Goal: Transaction & Acquisition: Subscribe to service/newsletter

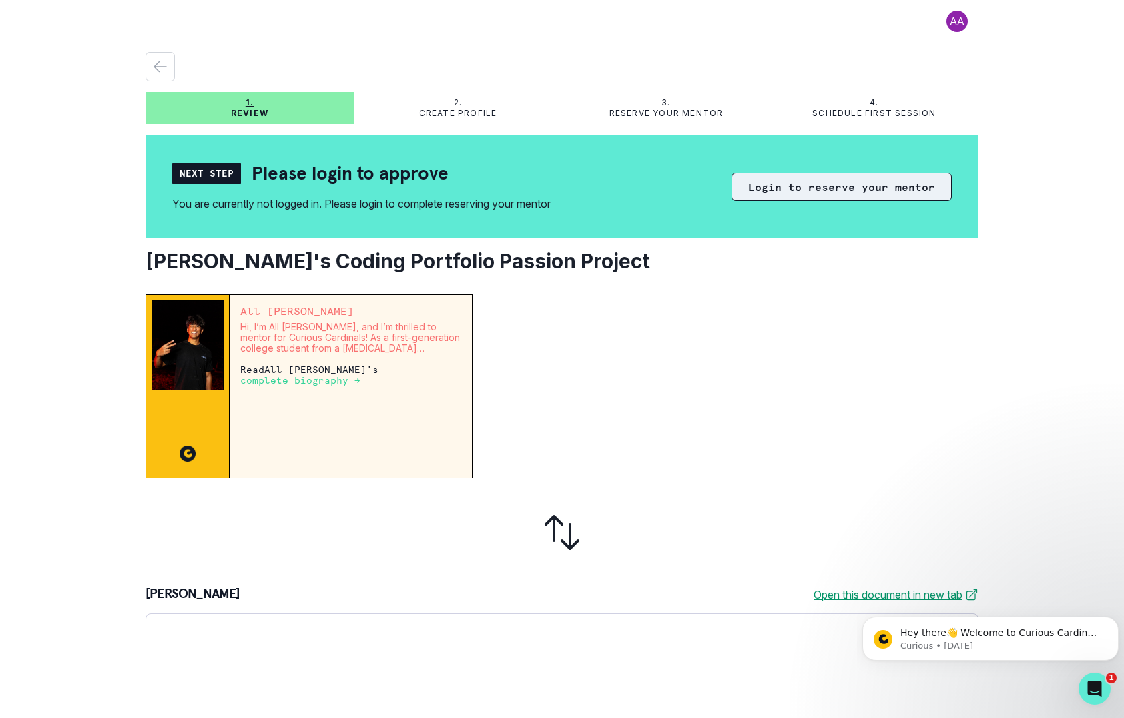
click at [816, 186] on button "Login to reserve your mentor" at bounding box center [841, 187] width 220 height 28
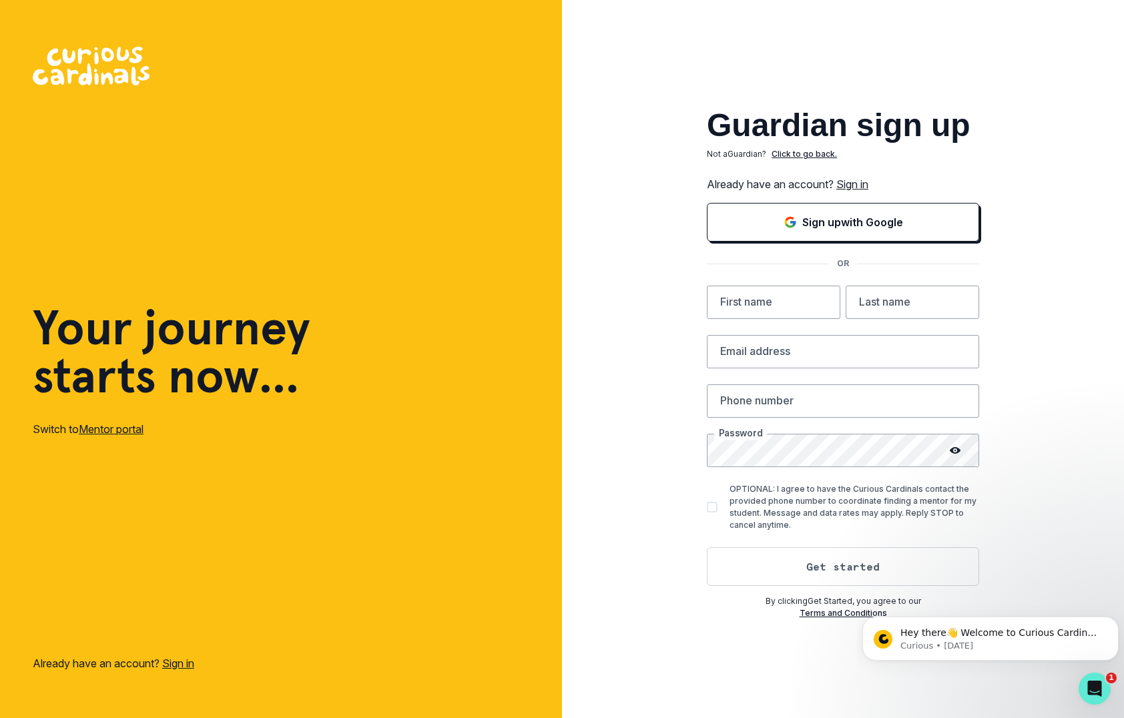
click at [841, 187] on link "Sign in" at bounding box center [852, 184] width 32 height 13
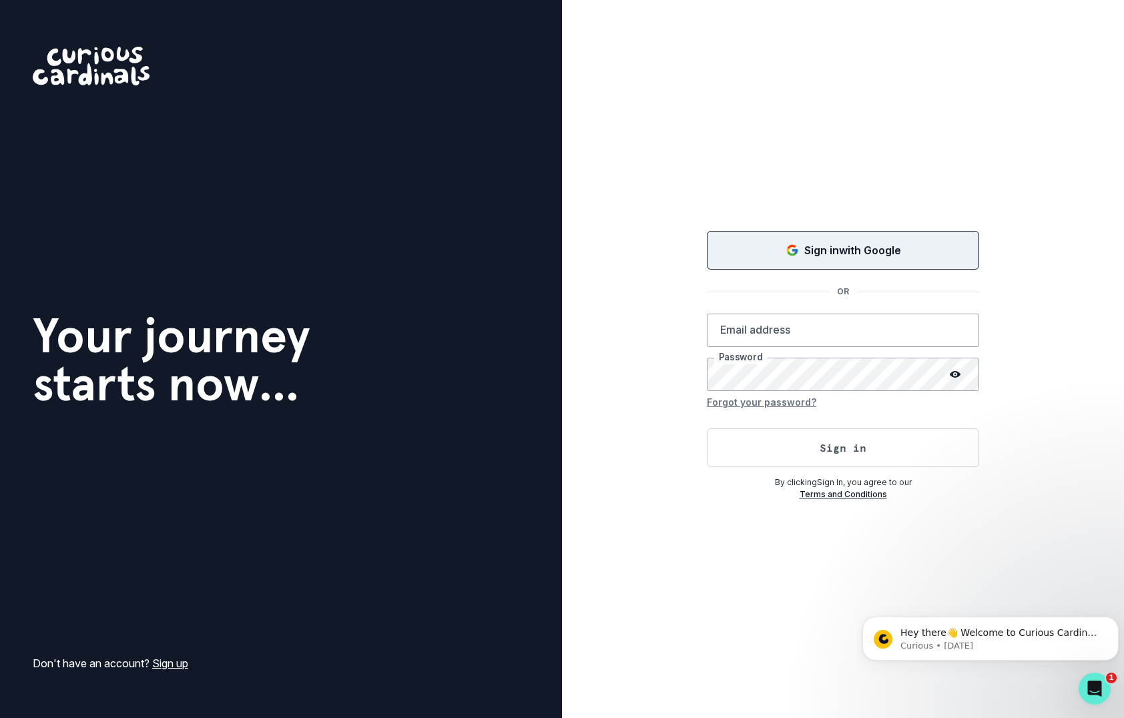
click at [782, 240] on button "Sign in with Google" at bounding box center [843, 250] width 272 height 39
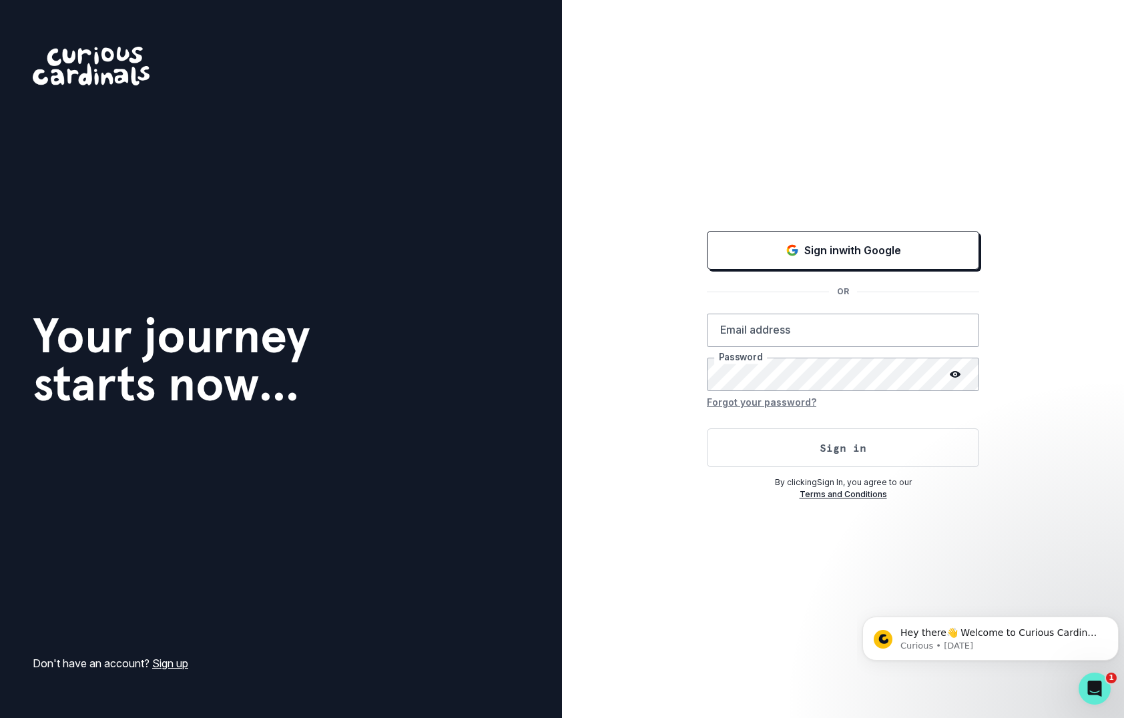
click at [160, 659] on link "Sign up" at bounding box center [170, 663] width 36 height 13
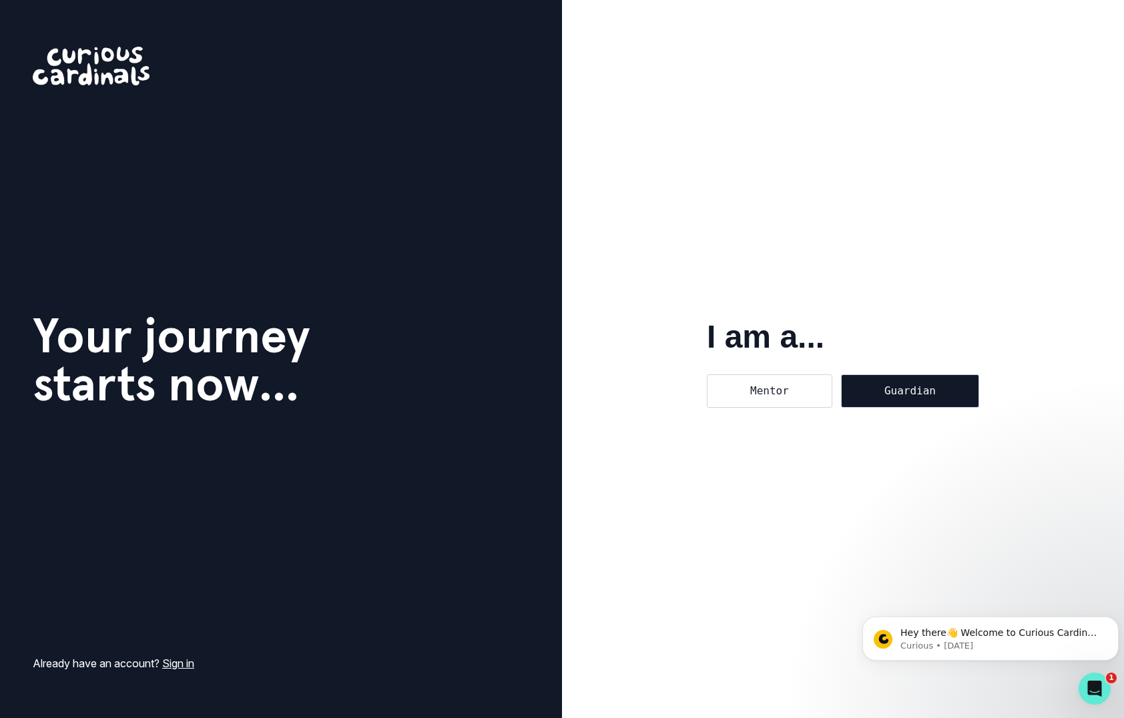
click at [916, 392] on div "Guardian" at bounding box center [910, 390] width 138 height 33
click at [841, 374] on input "Guardian" at bounding box center [840, 374] width 1 height 1
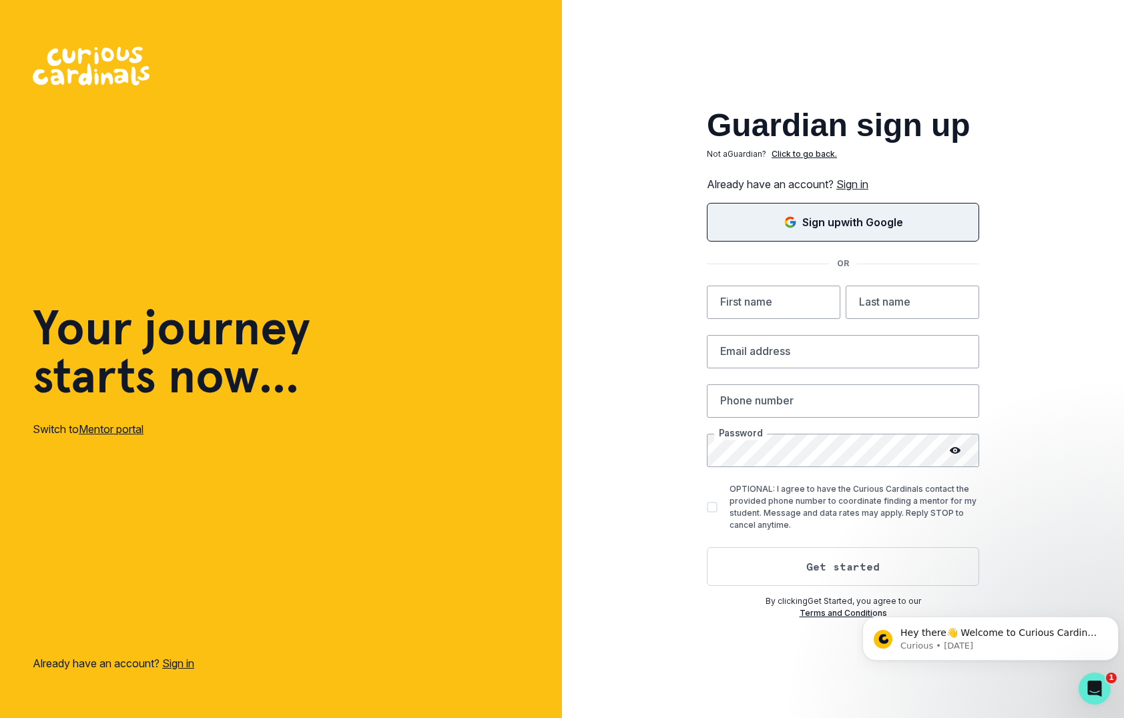
click at [836, 232] on button "Sign up with Google" at bounding box center [843, 222] width 272 height 39
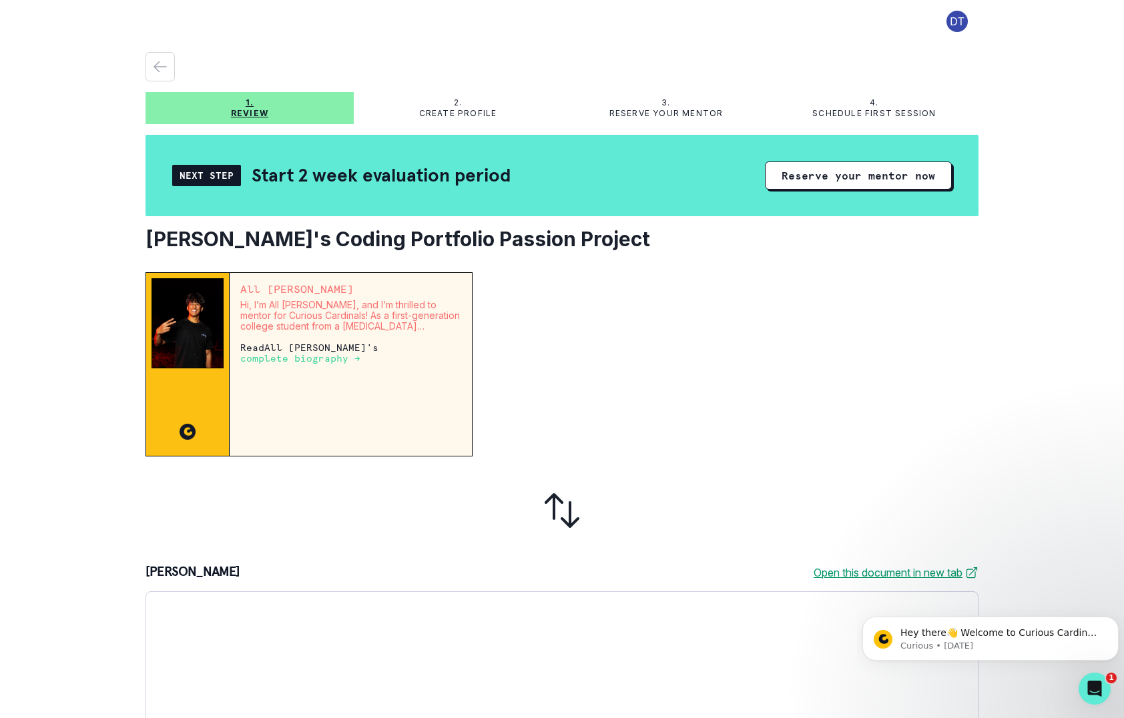
click at [258, 356] on p "complete biography →" at bounding box center [300, 358] width 120 height 11
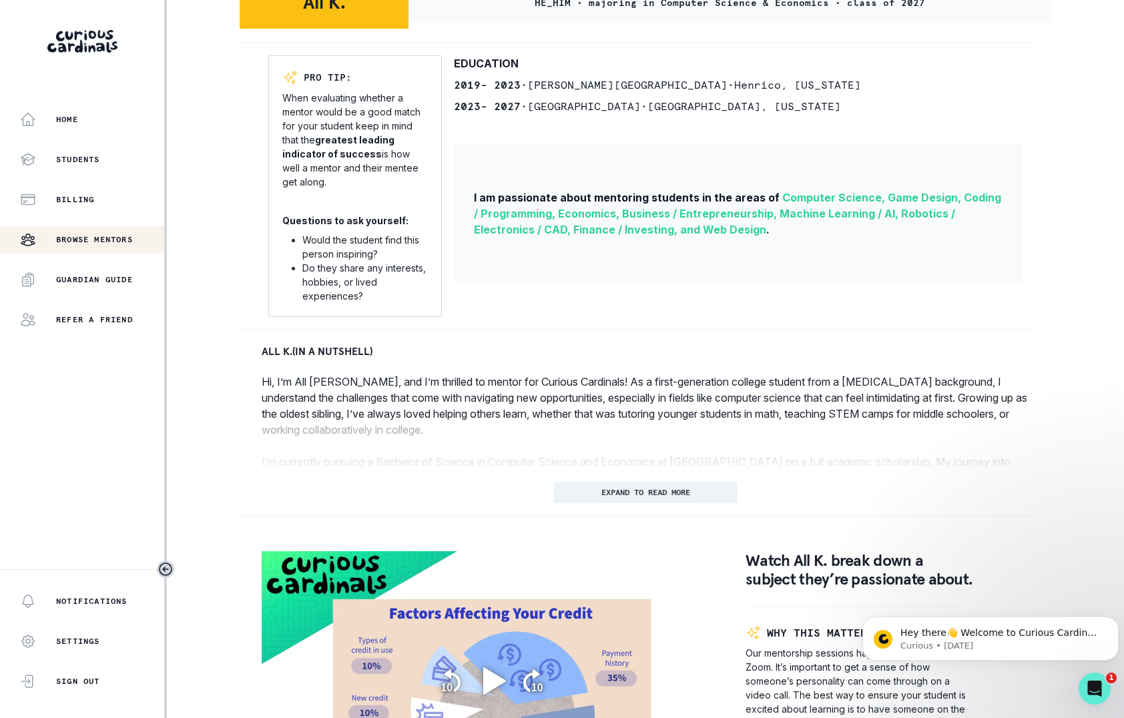
scroll to position [334, 0]
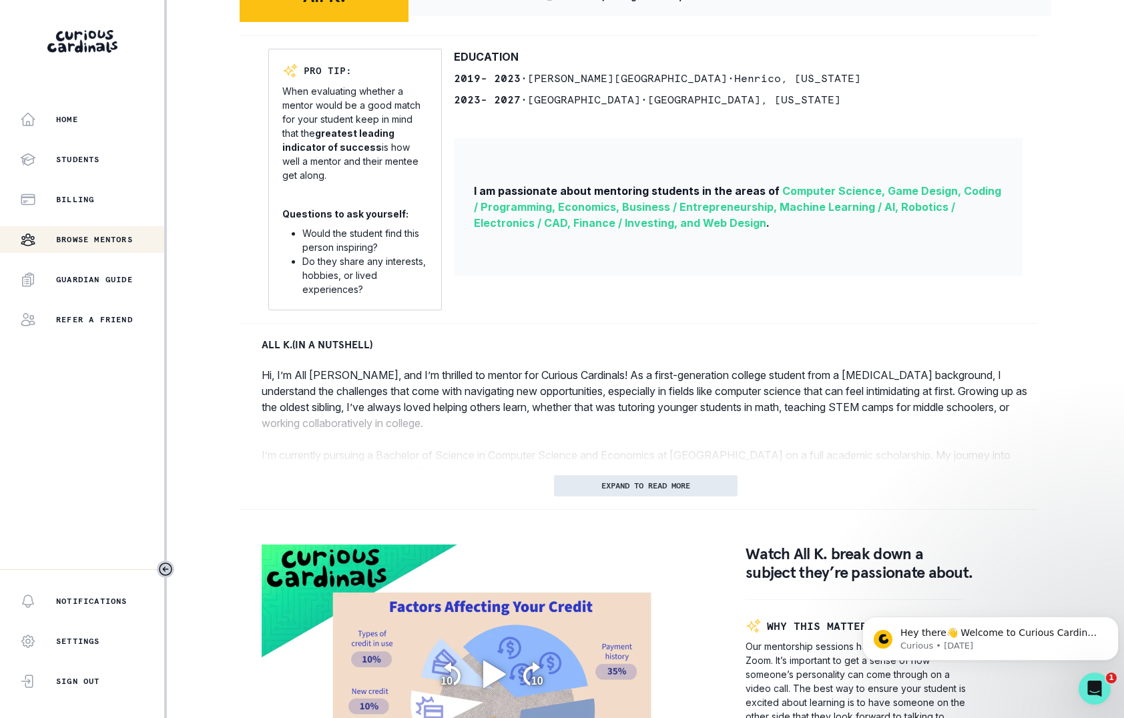
click at [683, 491] on p "EXPAND TO READ MORE" at bounding box center [645, 485] width 89 height 9
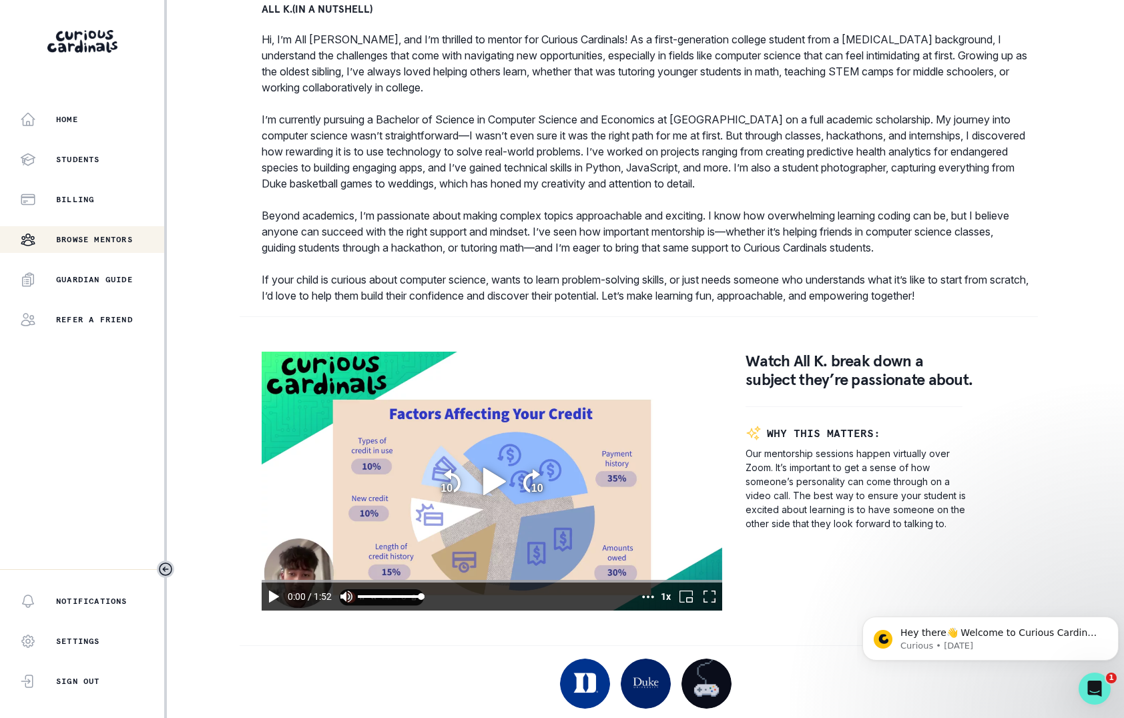
scroll to position [665, 0]
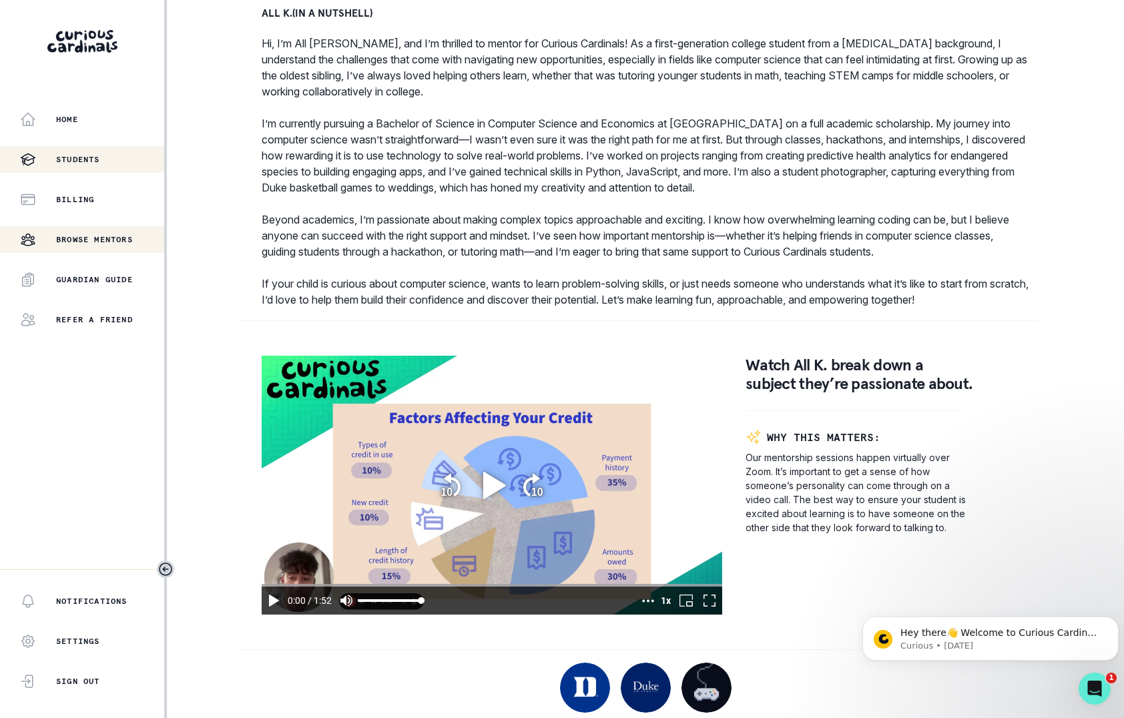
click at [97, 167] on div "Students" at bounding box center [92, 160] width 144 height 16
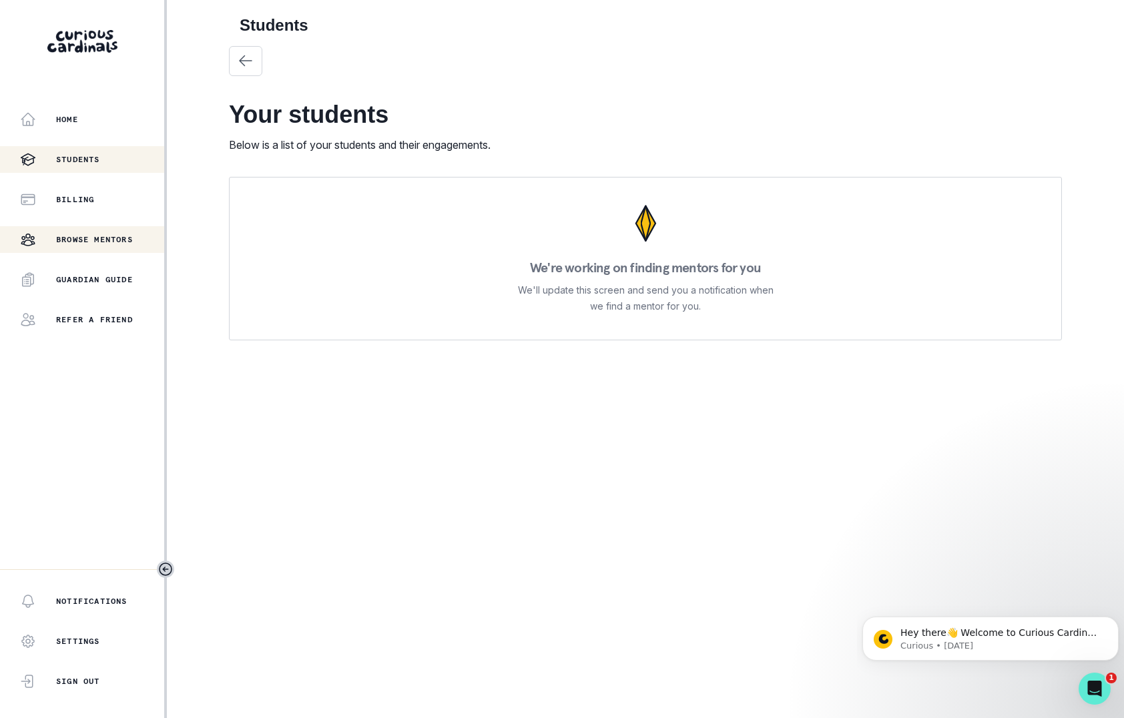
click at [89, 250] on button "Browse Mentors" at bounding box center [82, 239] width 164 height 27
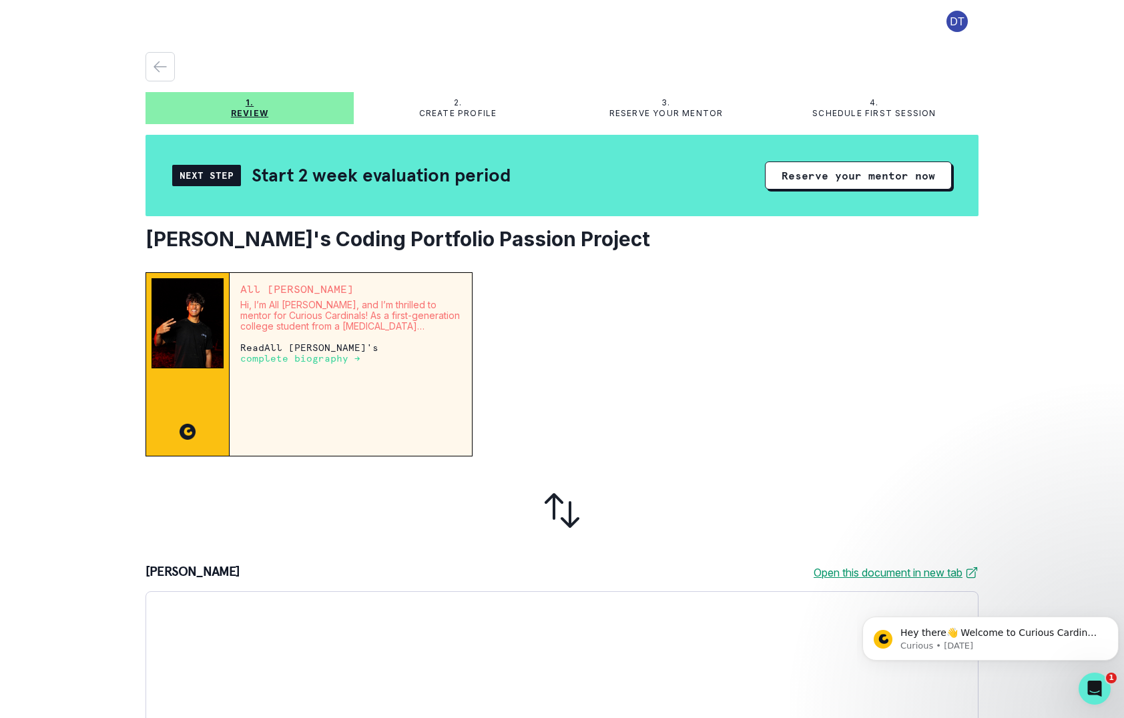
click at [944, 25] on button at bounding box center [957, 21] width 43 height 21
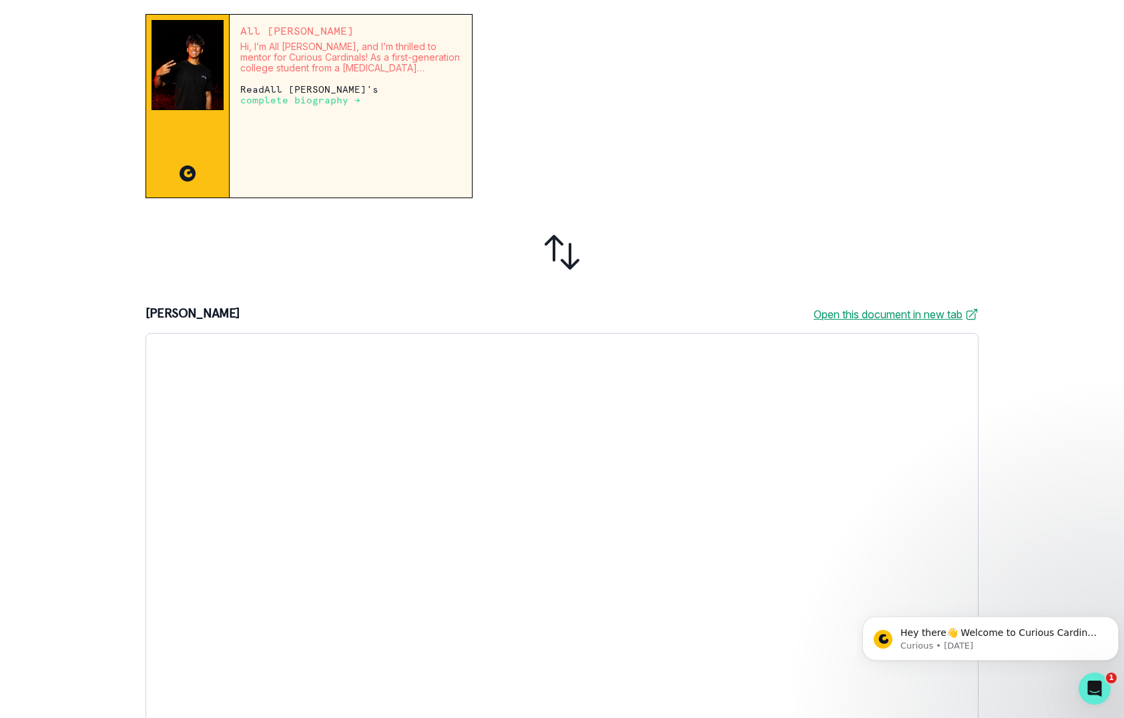
scroll to position [294, 0]
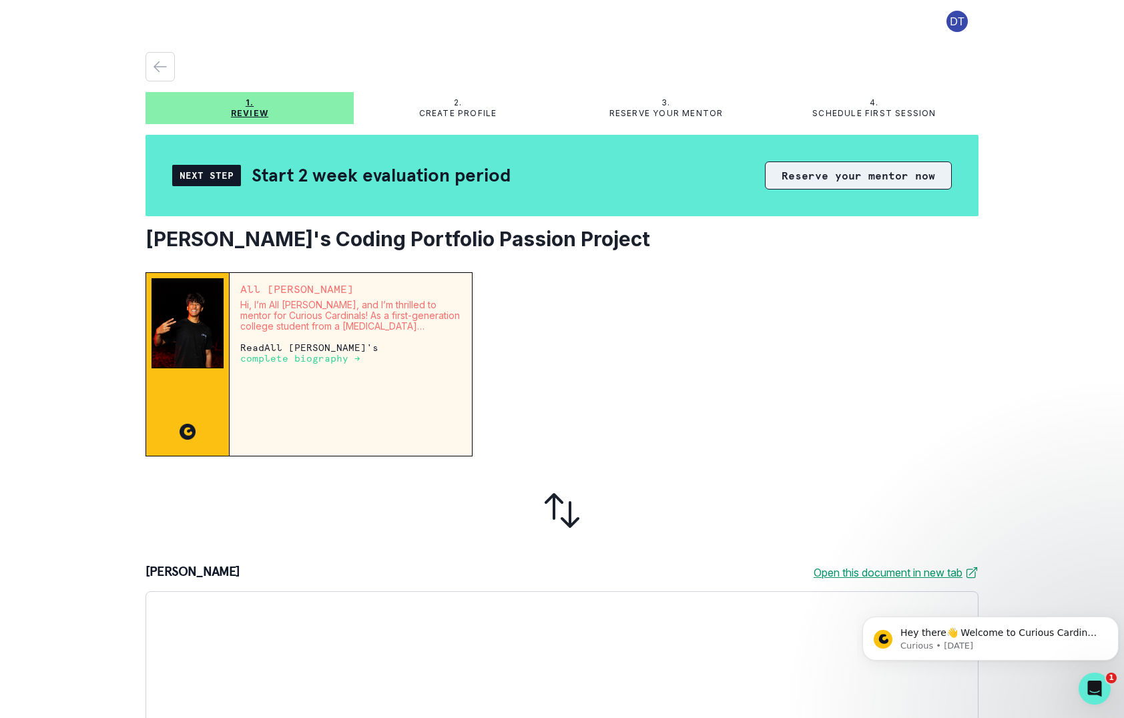
click at [884, 174] on button "Reserve your mentor now" at bounding box center [858, 176] width 187 height 28
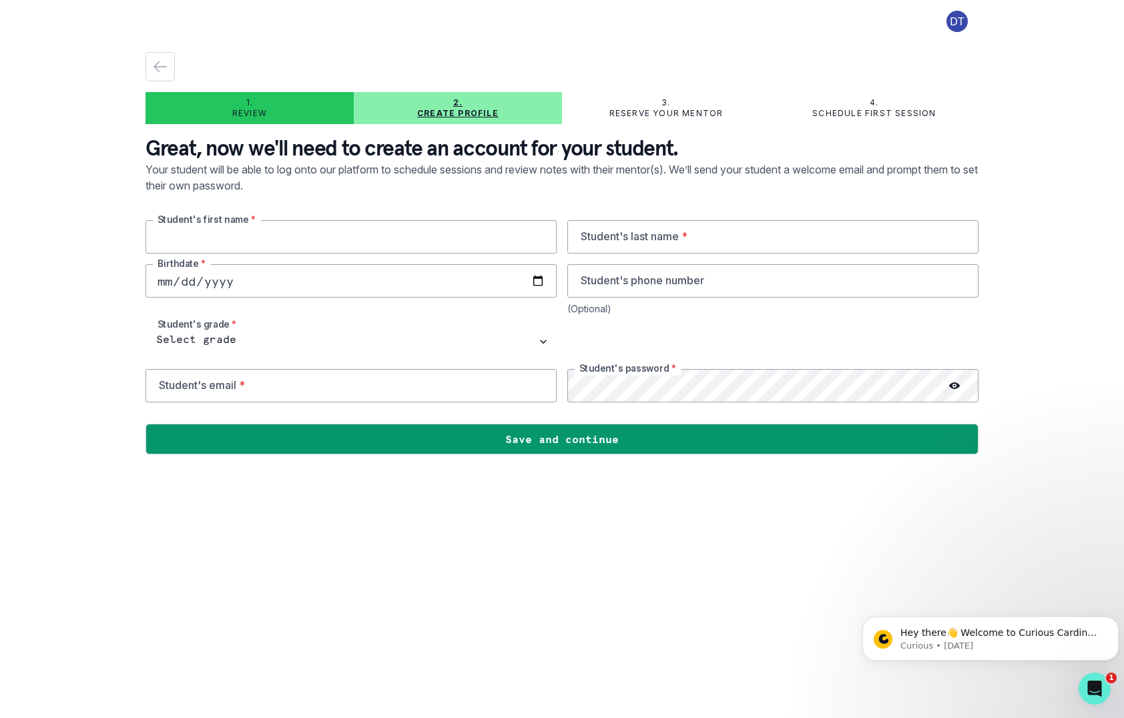
click at [383, 242] on input "text" at bounding box center [350, 236] width 411 height 33
type input "Jaideep"
type input "Kalagara"
type input "09848161046"
type input "deepthitalasila2005@gmail.com"
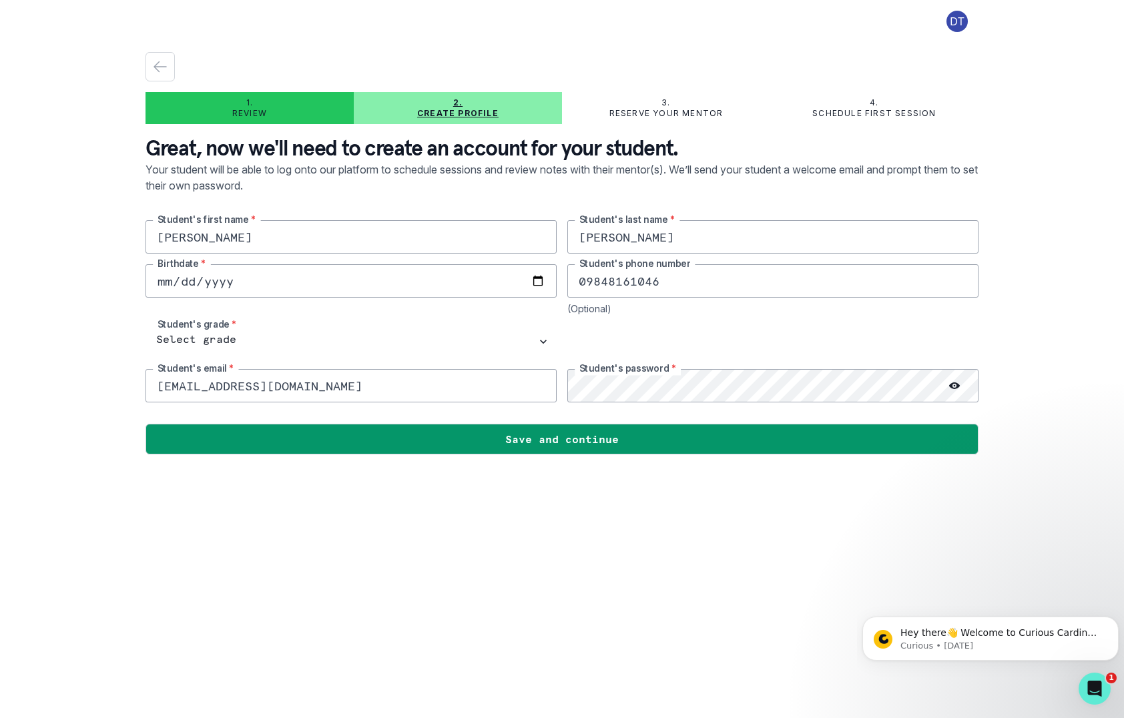
click at [305, 278] on input "date" at bounding box center [350, 280] width 411 height 33
type input "2013-05-02"
drag, startPoint x: 701, startPoint y: 274, endPoint x: 529, endPoint y: 280, distance: 172.3
click at [529, 280] on div "Jaideep Student's first name * Kalagara Student's last name * 2013-05-02 Birthd…" at bounding box center [561, 311] width 833 height 182
type input "4253956241"
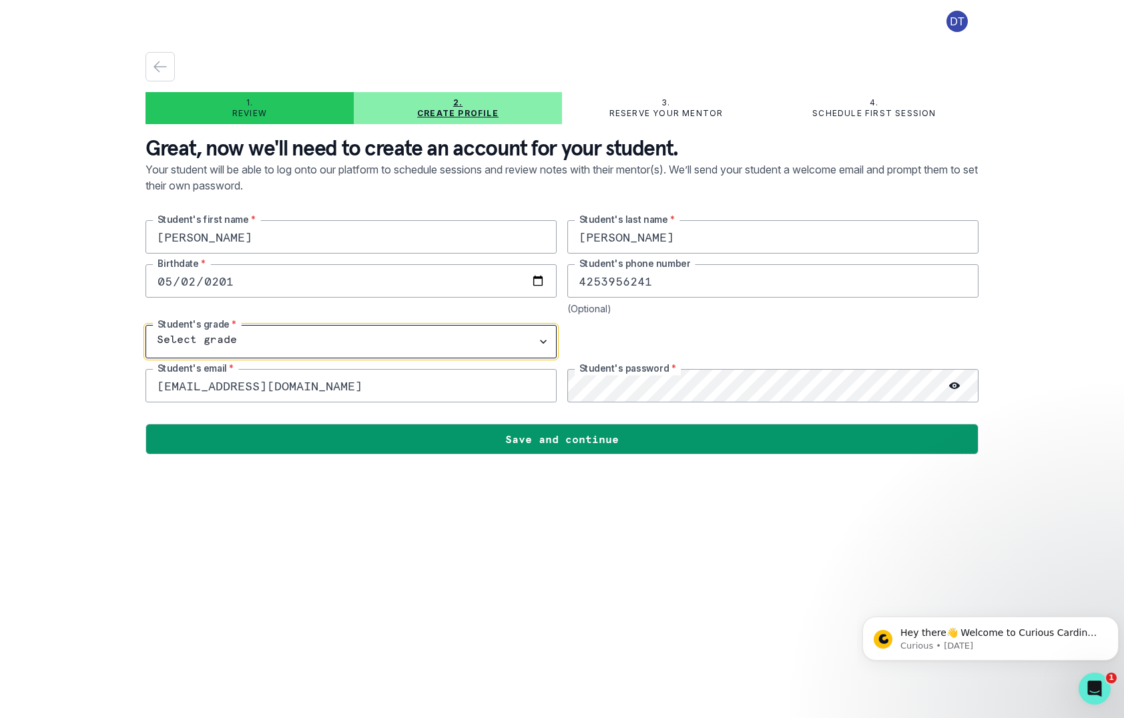
click at [232, 340] on select "Select grade 1st Grade 2nd Grade 3rd Grade 4th Grade 5th Grade 6th Grade 7th Gr…" at bounding box center [350, 341] width 411 height 33
select select "7th Grade"
click at [145, 325] on select "Select grade 1st Grade 2nd Grade 3rd Grade 4th Grade 5th Grade 6th Grade 7th Gr…" at bounding box center [350, 341] width 411 height 33
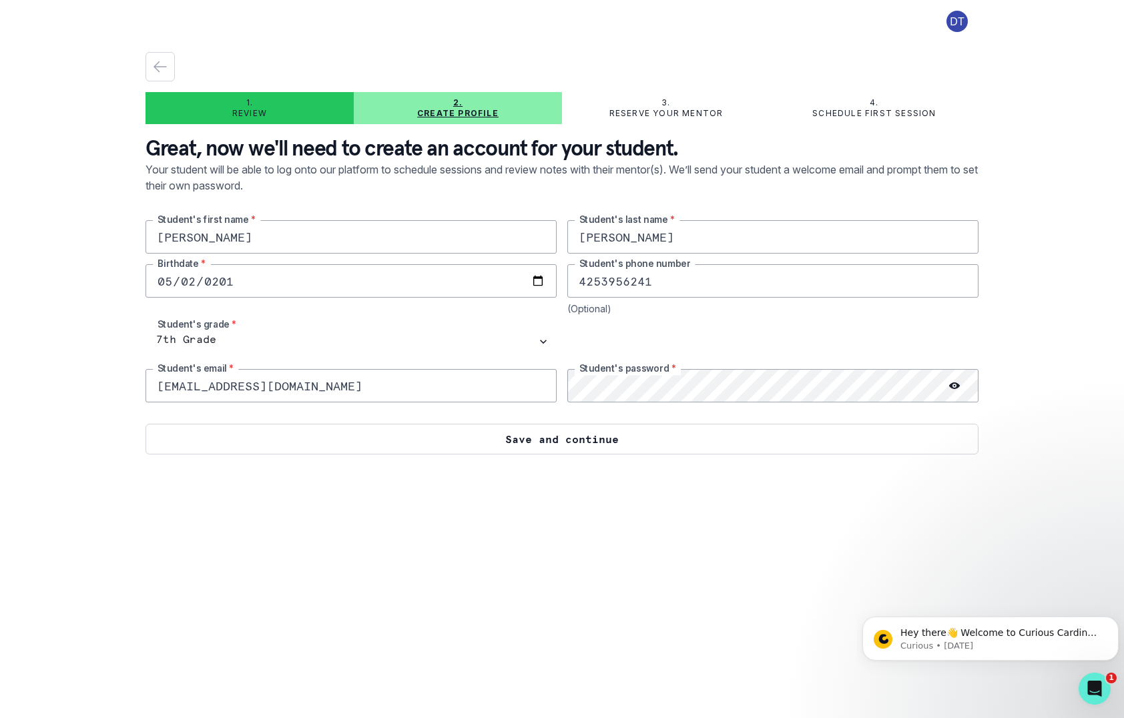
click at [632, 448] on button "Save and continue" at bounding box center [561, 439] width 833 height 31
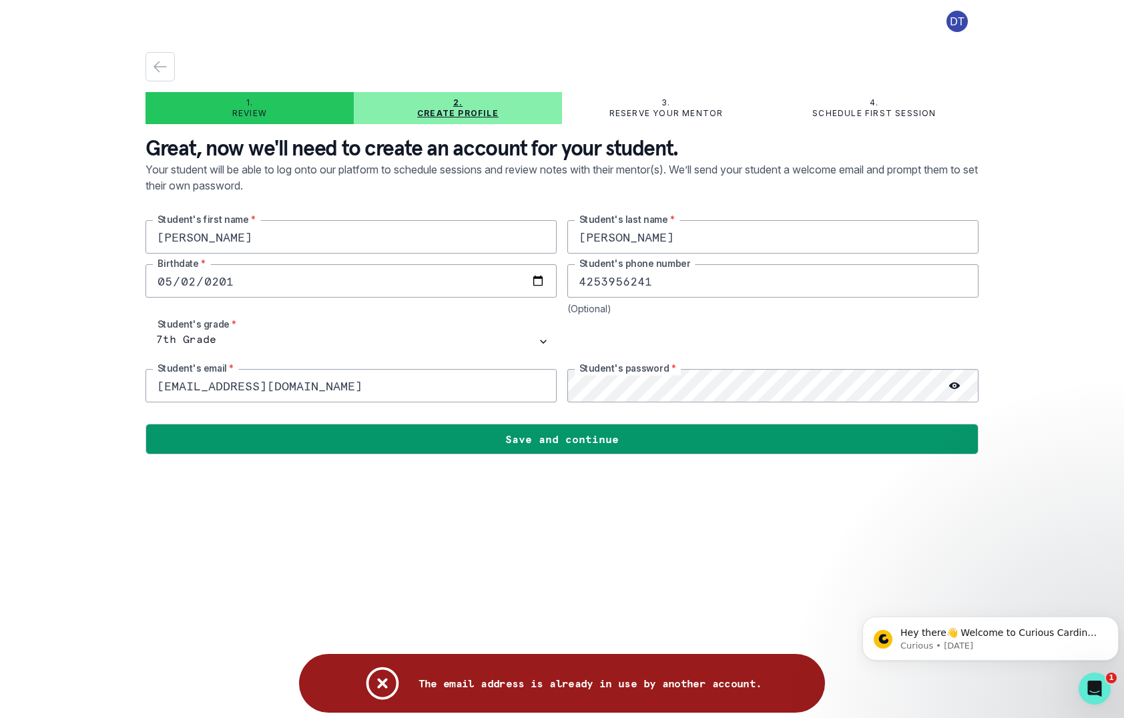
click at [642, 282] on input "4253956241" at bounding box center [772, 280] width 411 height 33
drag, startPoint x: 415, startPoint y: 377, endPoint x: 55, endPoint y: 386, distance: 359.9
click at [55, 386] on div "1. Review 2. Create profile 3. Reserve your mentor 4. Schedule first session Gr…" at bounding box center [562, 359] width 1124 height 718
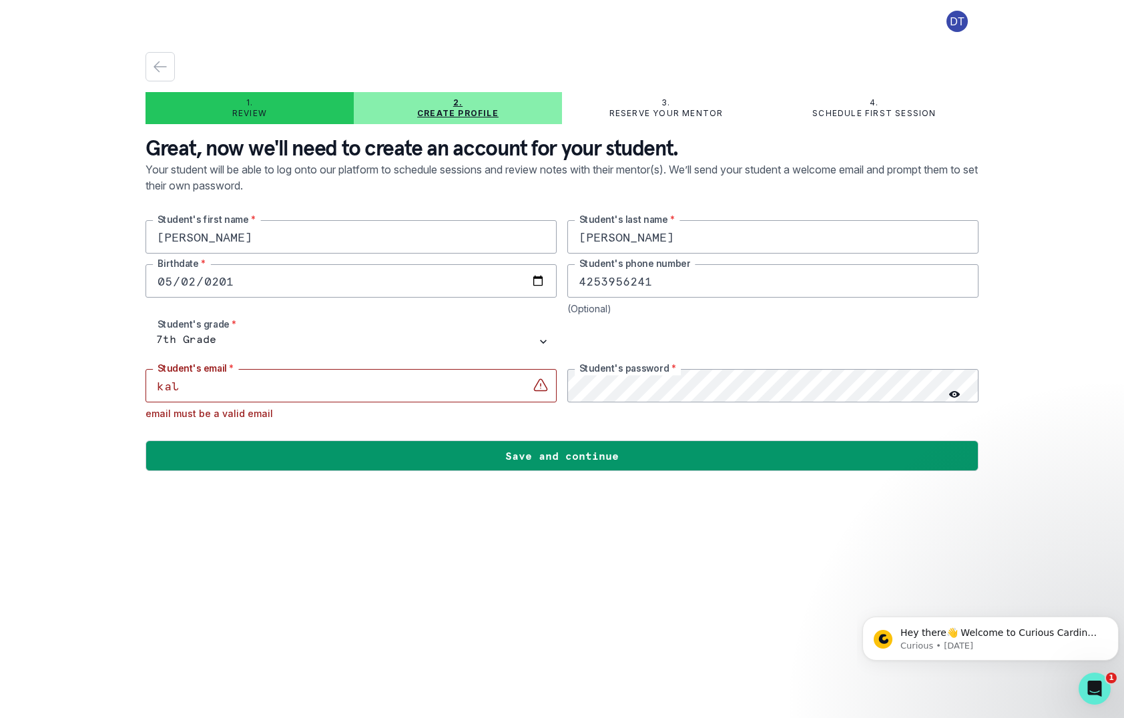
type input "kalagarajaideep2013@gmail.com"
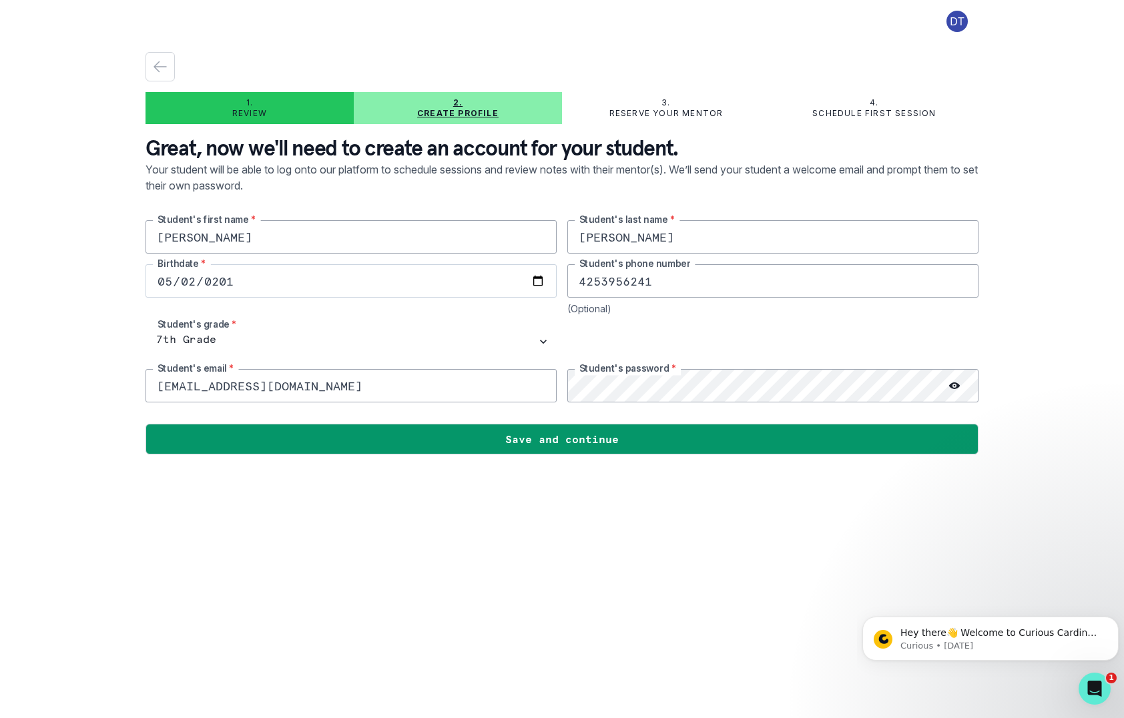
drag, startPoint x: 661, startPoint y: 278, endPoint x: 480, endPoint y: 277, distance: 181.5
click at [480, 277] on div "Jaideep Student's first name * Kalagara Student's last name * 2013-05-02 Birthd…" at bounding box center [561, 311] width 833 height 182
type input "4256558444"
click at [545, 388] on div "Jaideep Student's first name * Kalagara Student's last name * 2013-05-02 Birthd…" at bounding box center [561, 311] width 833 height 182
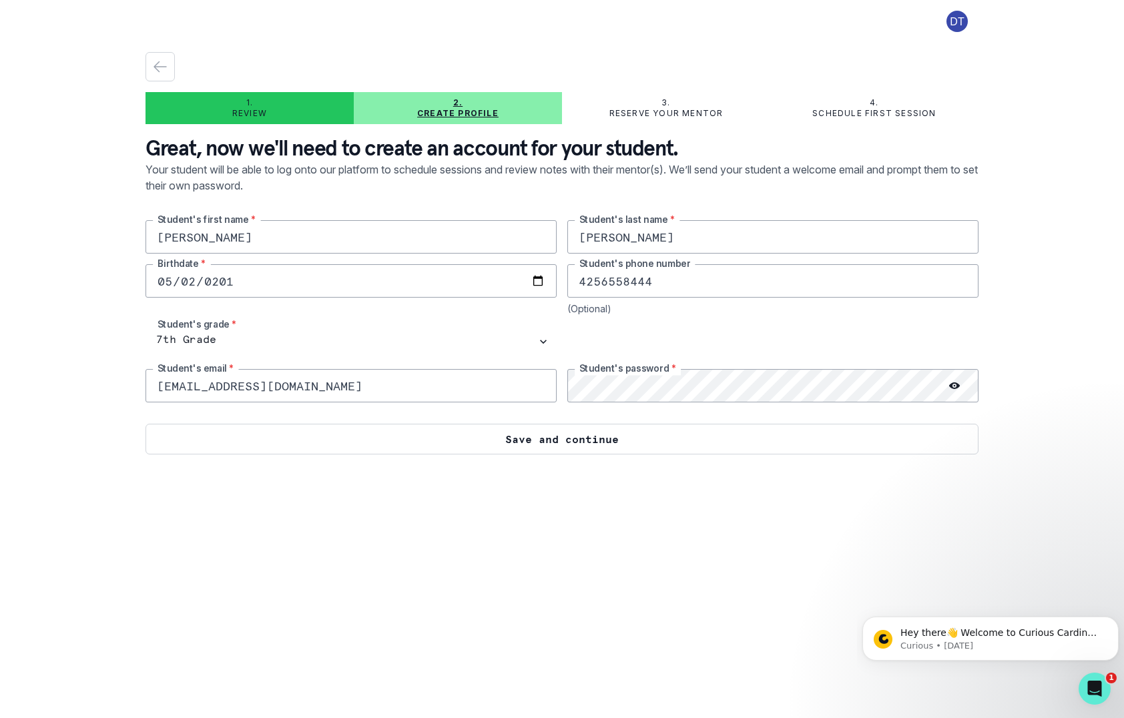
click at [536, 437] on button "Save and continue" at bounding box center [561, 439] width 833 height 31
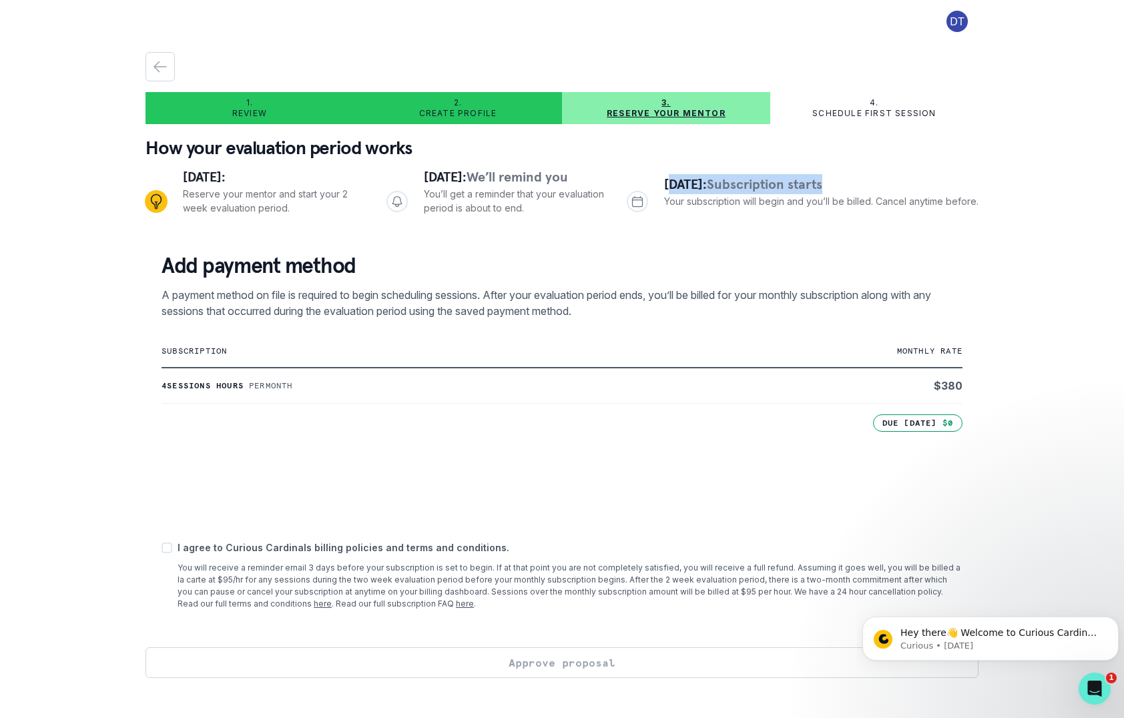
drag, startPoint x: 667, startPoint y: 184, endPoint x: 937, endPoint y: 190, distance: 270.4
click at [937, 190] on div "In 14 days: Subscription starts Your subscription will begin and you’ll be bill…" at bounding box center [821, 191] width 314 height 34
click at [781, 253] on p "Add payment method" at bounding box center [562, 265] width 801 height 27
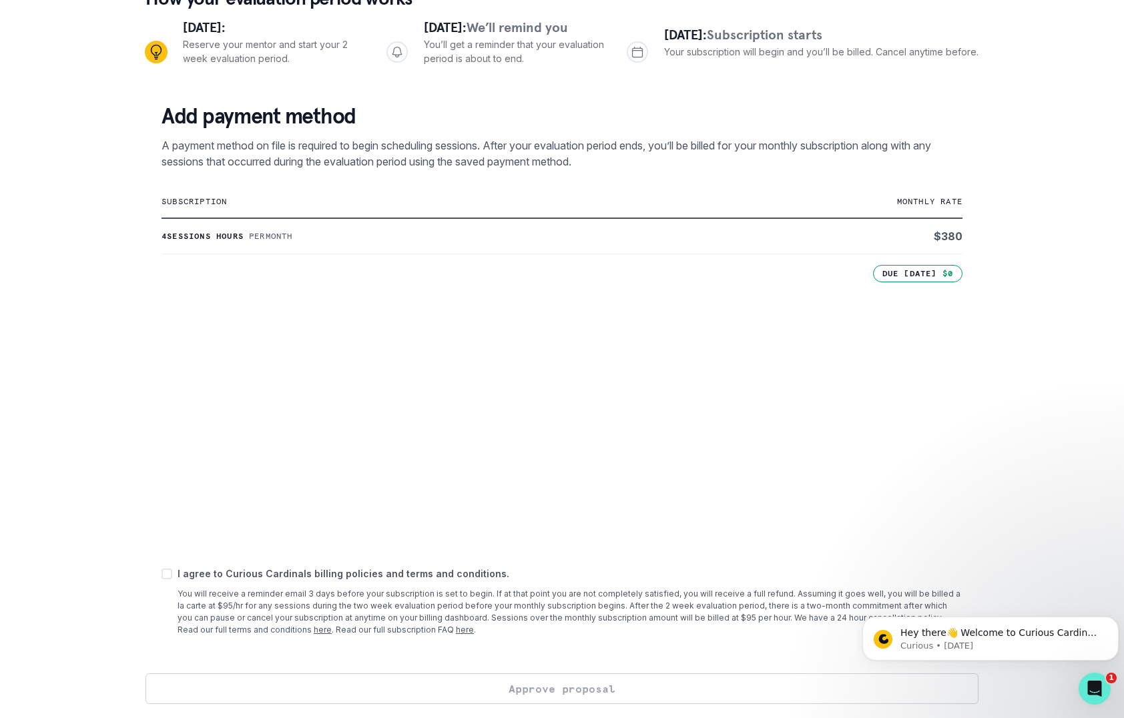
scroll to position [152, 0]
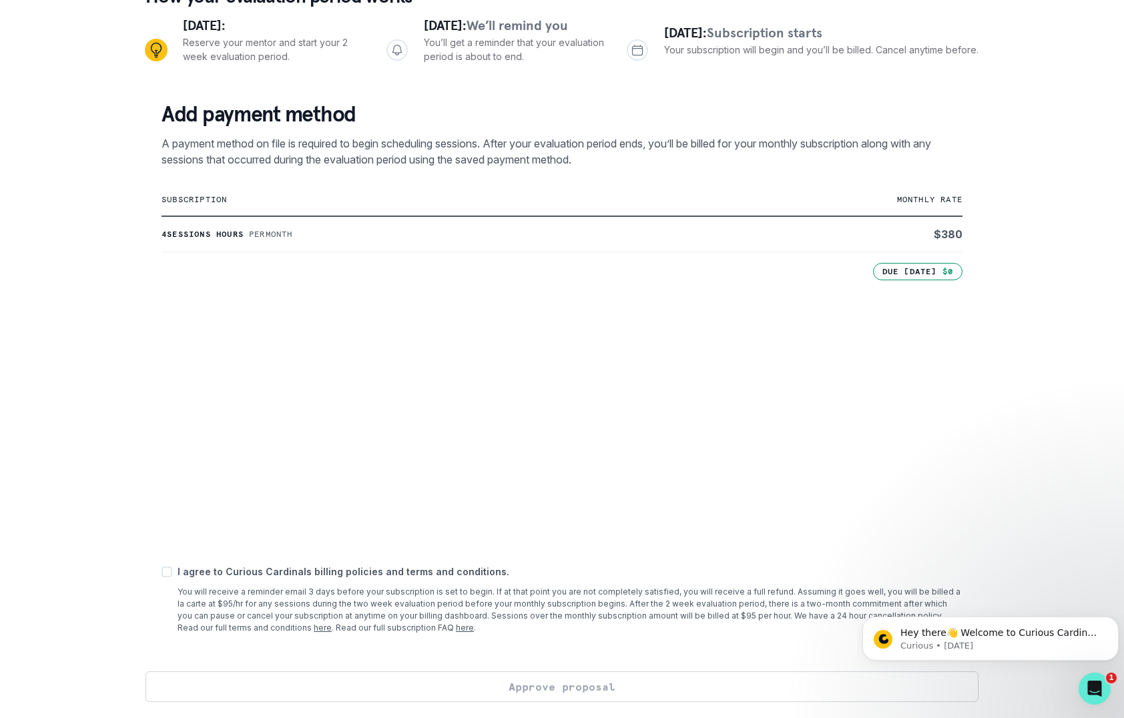
click at [168, 573] on span at bounding box center [167, 572] width 11 height 11
click at [162, 572] on input "checkbox" at bounding box center [161, 571] width 1 height 1
checkbox input "true"
